Goal: Find specific page/section: Find specific page/section

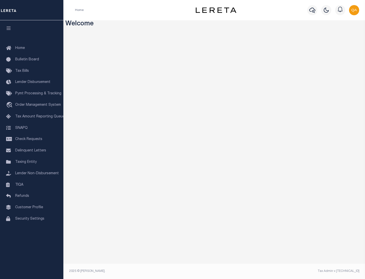
click at [32, 184] on link "TIQA" at bounding box center [31, 184] width 63 height 11
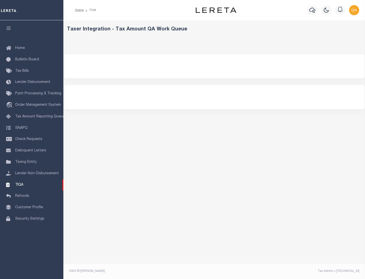
select select "200"
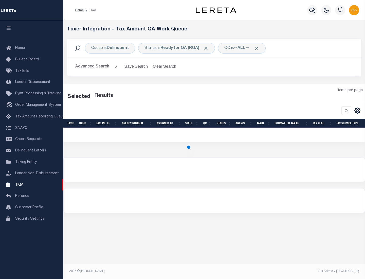
select select "200"
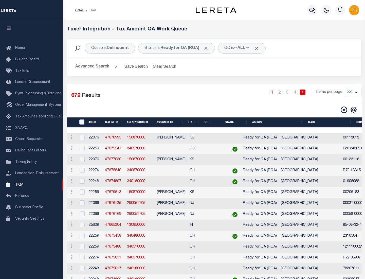
click at [207, 48] on span "Click to Remove" at bounding box center [205, 48] width 5 height 5
